Goal: Navigation & Orientation: Find specific page/section

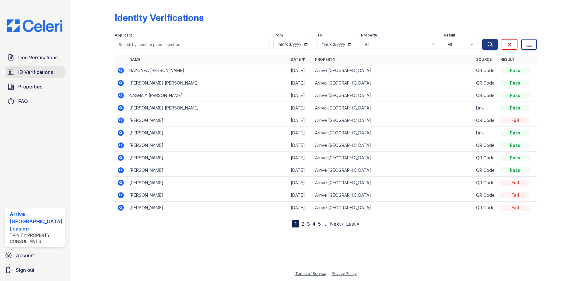
click at [57, 70] on link "ID Verifications" at bounding box center [35, 72] width 60 height 12
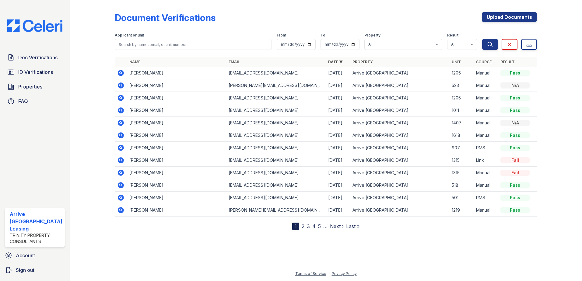
click at [48, 53] on link "Doc Verifications" at bounding box center [35, 57] width 60 height 12
click at [48, 54] on link "Doc Verifications" at bounding box center [35, 57] width 60 height 12
click at [45, 67] on link "ID Verifications" at bounding box center [35, 72] width 60 height 12
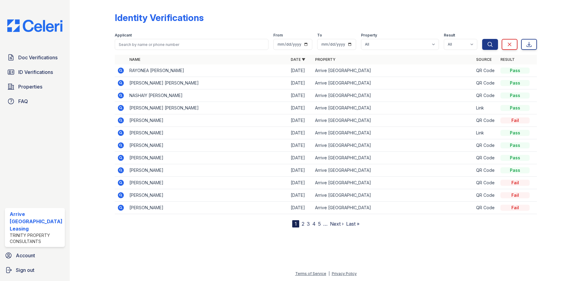
click at [47, 72] on span "ID Verifications" at bounding box center [35, 71] width 35 height 7
click at [49, 57] on span "Doc Verifications" at bounding box center [37, 57] width 39 height 7
